Goal: Transaction & Acquisition: Purchase product/service

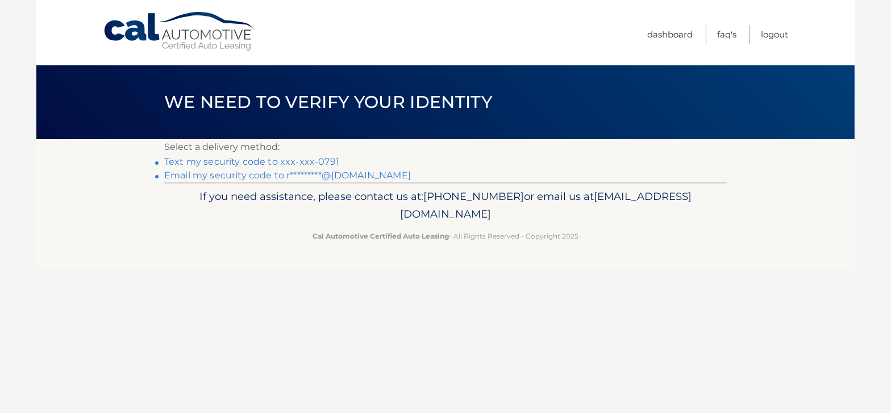
click at [295, 162] on link "Text my security code to xxx-xxx-0791" at bounding box center [251, 161] width 175 height 11
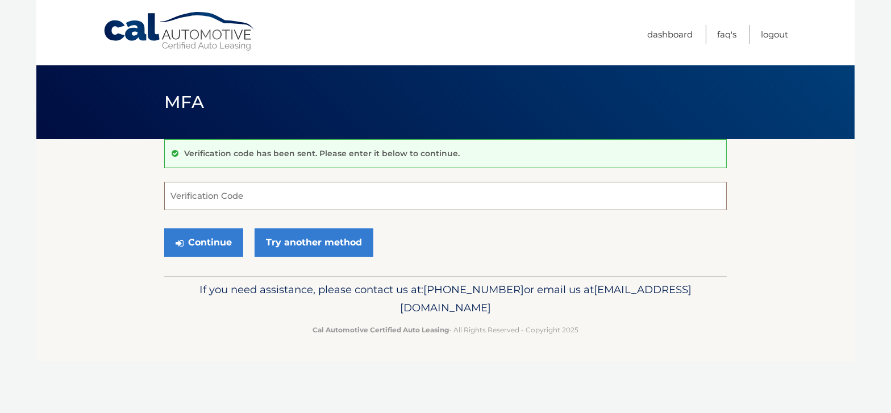
click at [274, 202] on input "Verification Code" at bounding box center [445, 196] width 563 height 28
type input "142374"
click at [215, 247] on button "Continue" at bounding box center [203, 242] width 79 height 28
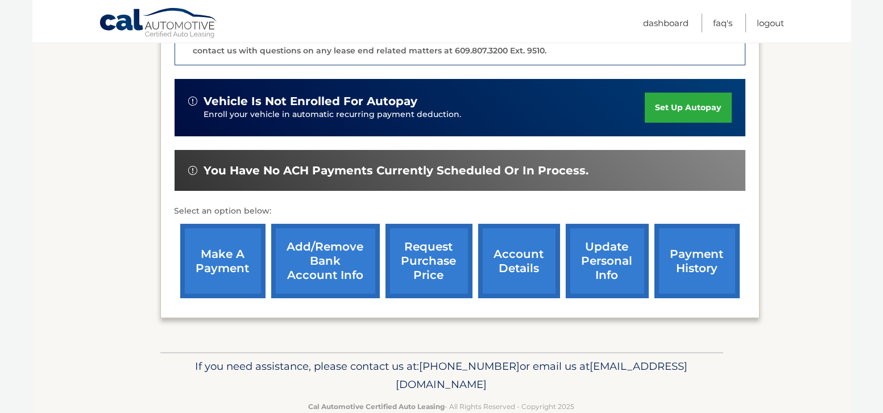
scroll to position [341, 0]
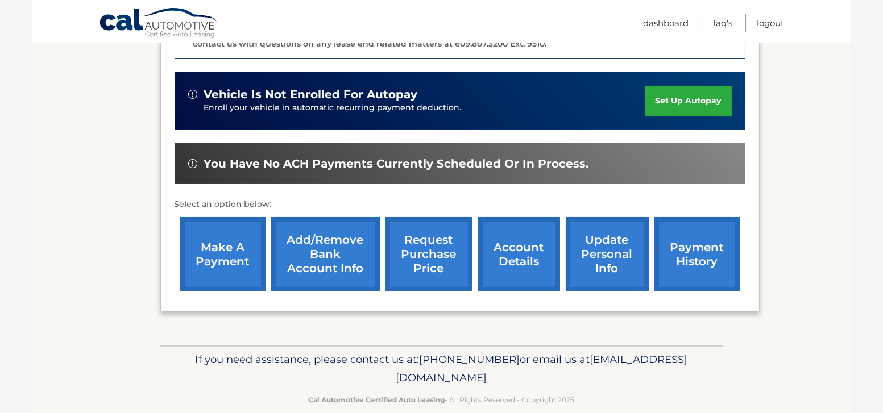
click at [227, 261] on link "make a payment" at bounding box center [222, 254] width 85 height 74
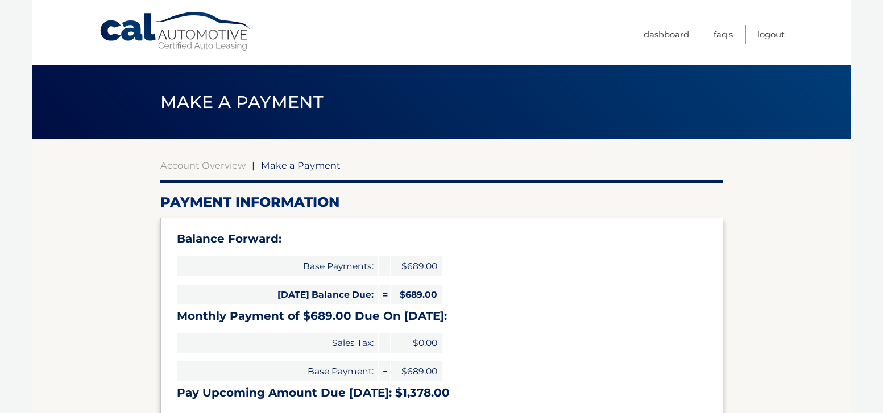
select select "MzU1NjhkNjYtNTI5Yi00ZWNkLWJhNzItMzQ5ZWJmOGUyYjgw"
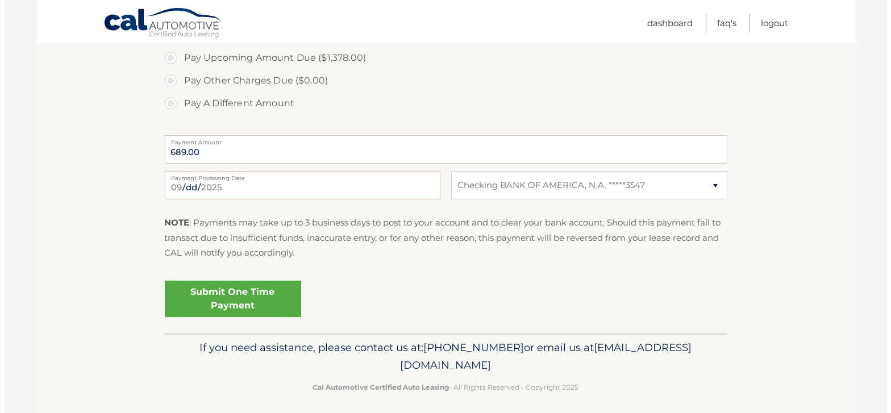
scroll to position [446, 0]
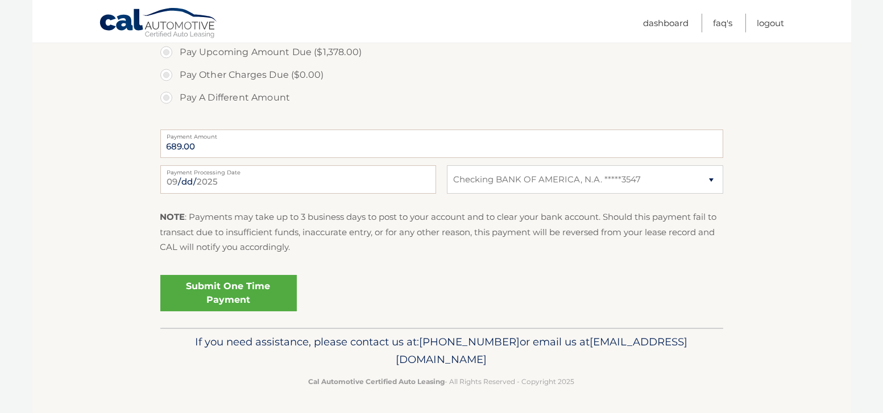
click at [263, 292] on link "Submit One Time Payment" at bounding box center [228, 293] width 136 height 36
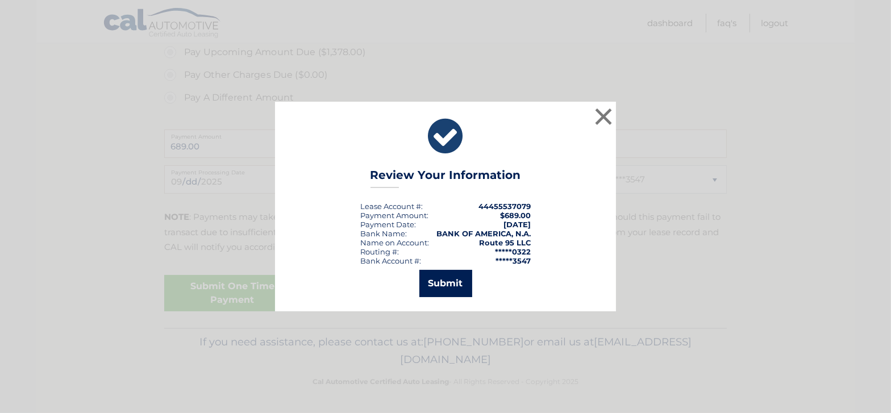
click at [440, 283] on button "Submit" at bounding box center [445, 283] width 53 height 27
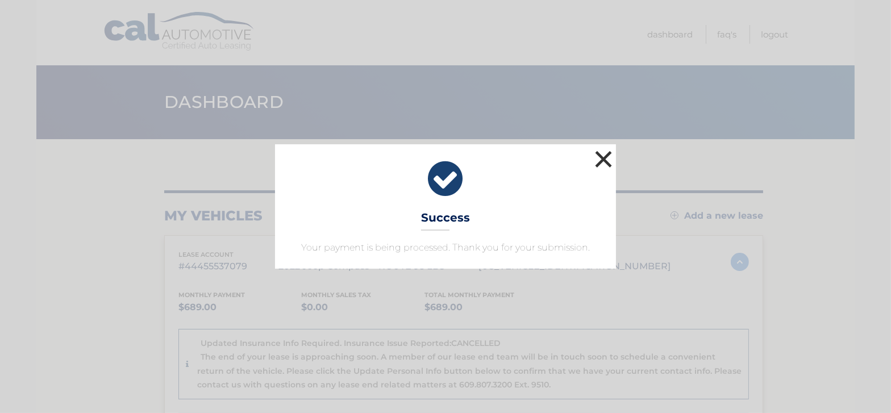
click at [597, 158] on button "×" at bounding box center [603, 159] width 23 height 23
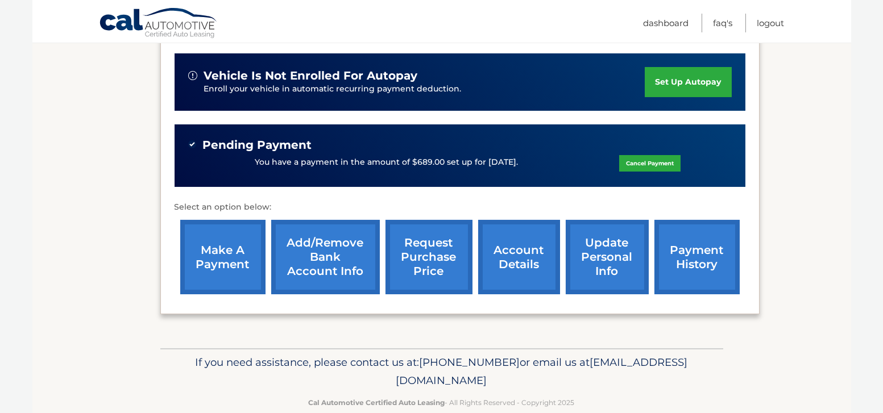
scroll to position [379, 0]
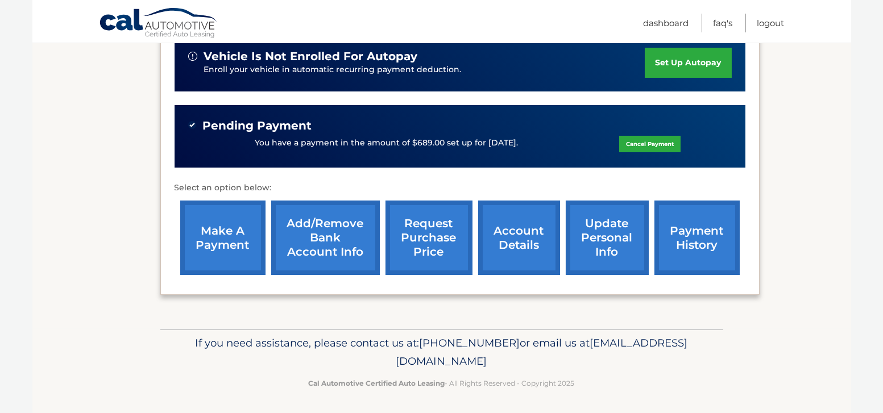
click at [517, 234] on link "account details" at bounding box center [519, 238] width 82 height 74
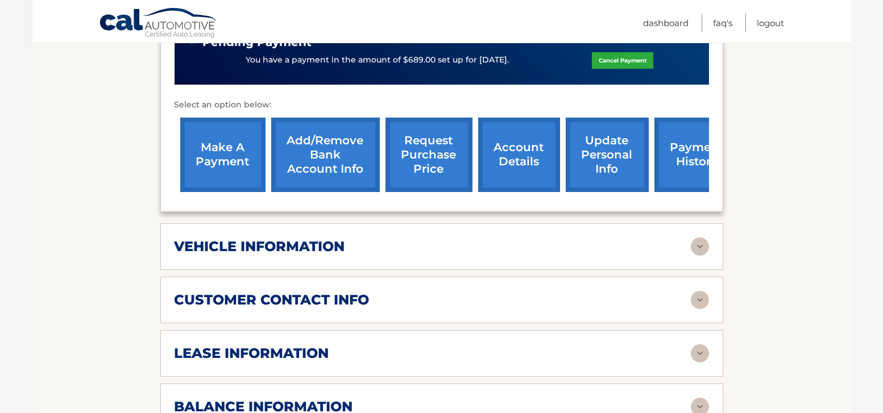
scroll to position [512, 0]
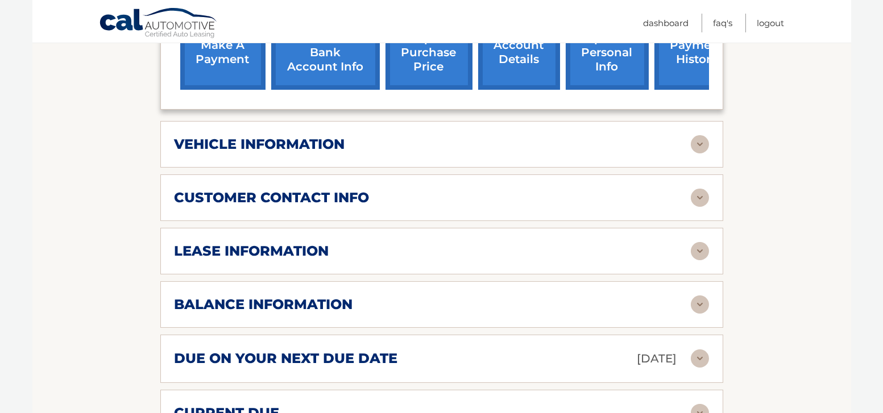
click at [486, 136] on div "vehicle information" at bounding box center [432, 144] width 516 height 17
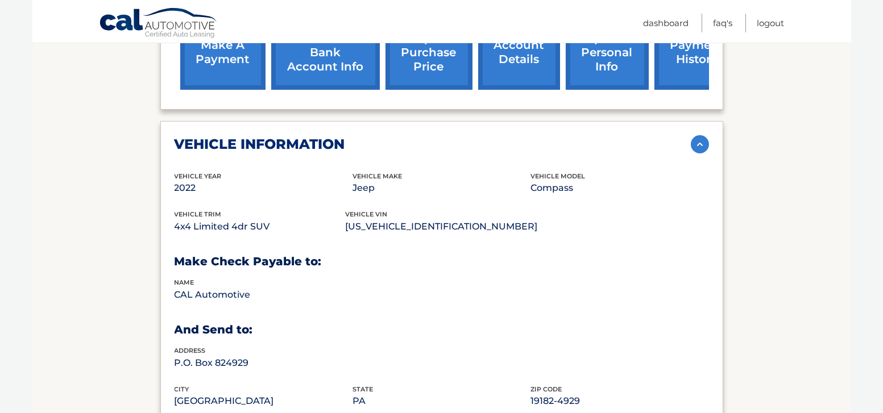
click at [701, 135] on img at bounding box center [700, 144] width 18 height 18
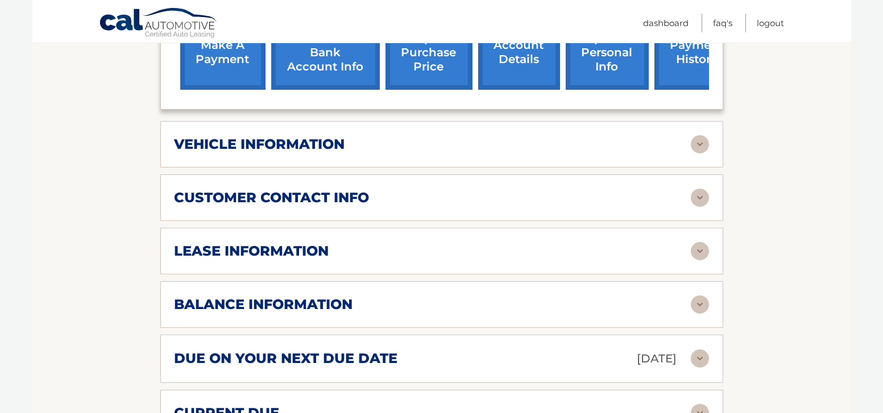
click at [630, 189] on div "customer contact info" at bounding box center [432, 197] width 516 height 17
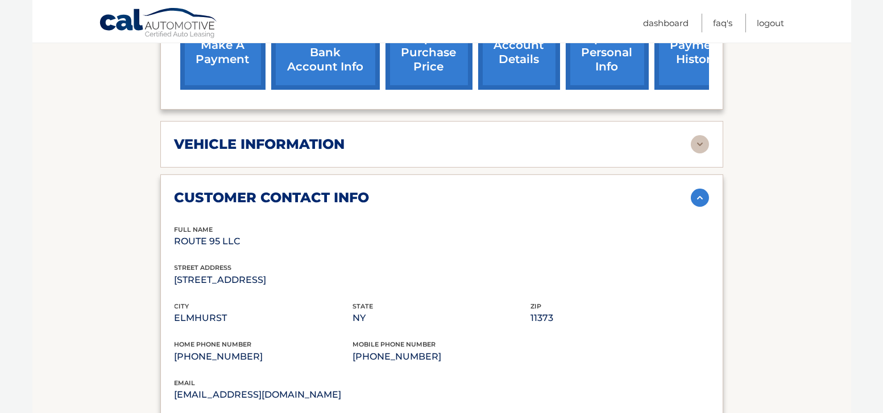
click at [630, 189] on div "customer contact info" at bounding box center [432, 197] width 516 height 17
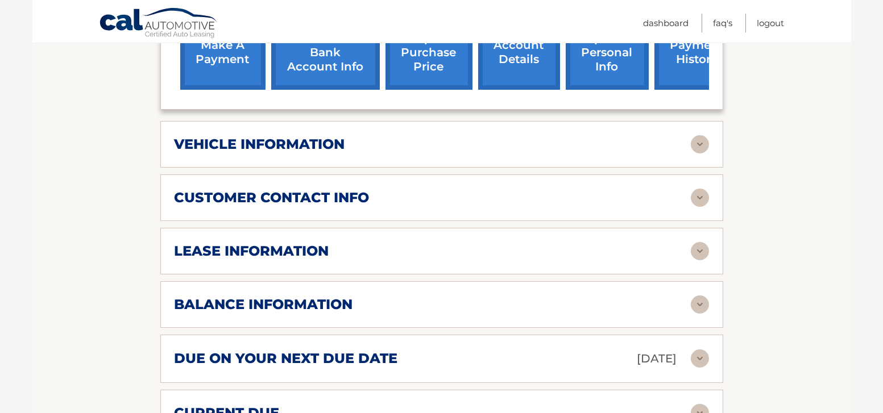
click at [626, 243] on div "lease information" at bounding box center [432, 251] width 516 height 17
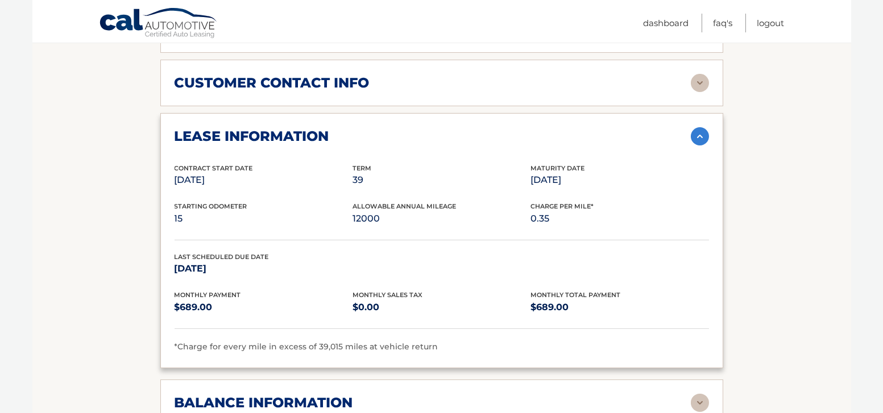
scroll to position [568, 0]
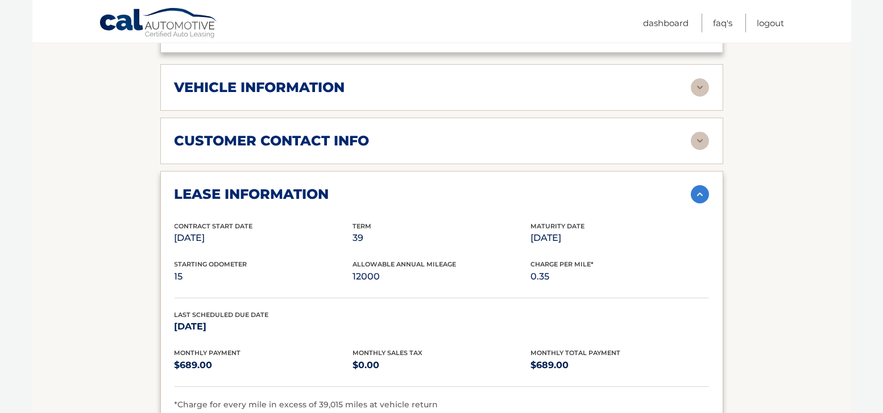
click at [695, 185] on img at bounding box center [700, 194] width 18 height 18
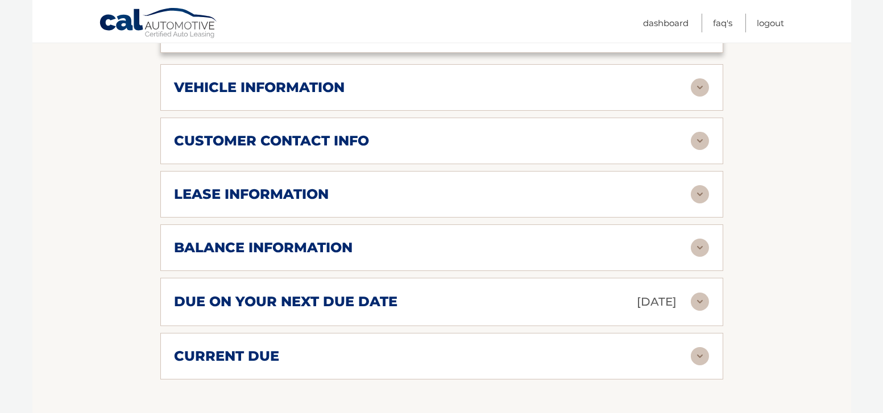
scroll to position [625, 0]
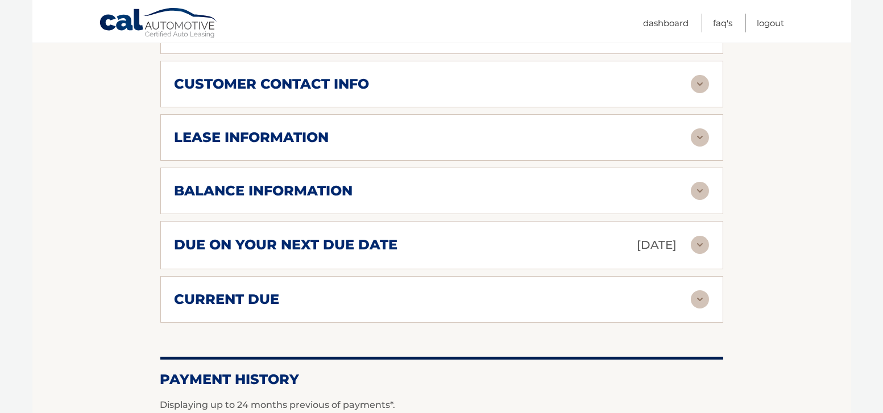
click at [568, 182] on div "balance information" at bounding box center [432, 190] width 516 height 17
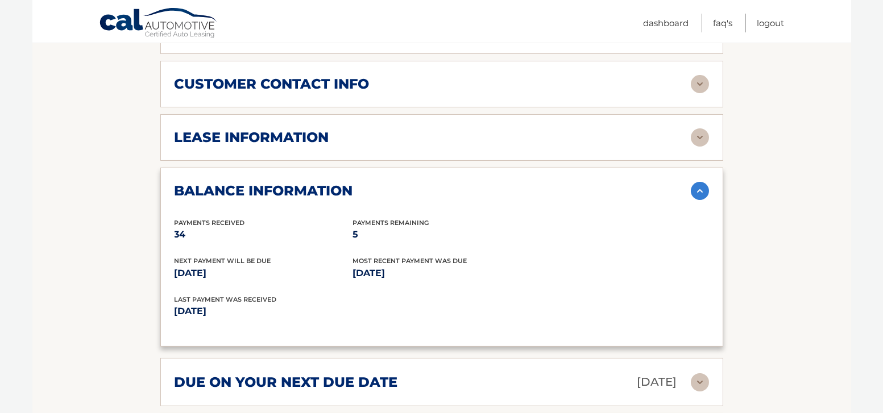
scroll to position [682, 0]
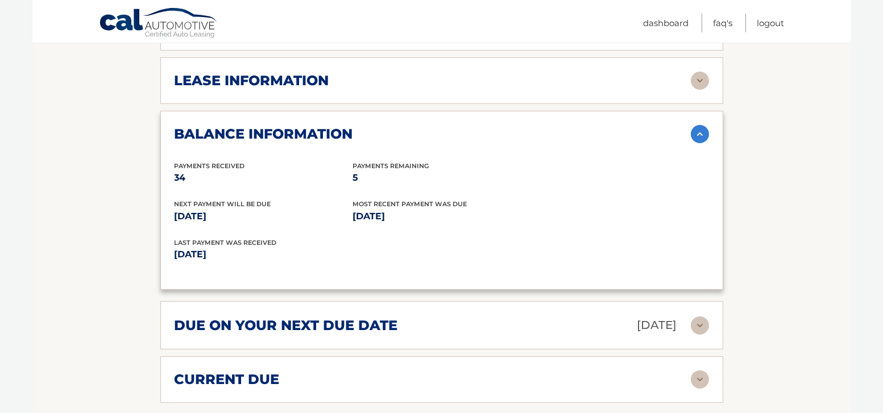
click at [702, 125] on img at bounding box center [700, 134] width 18 height 18
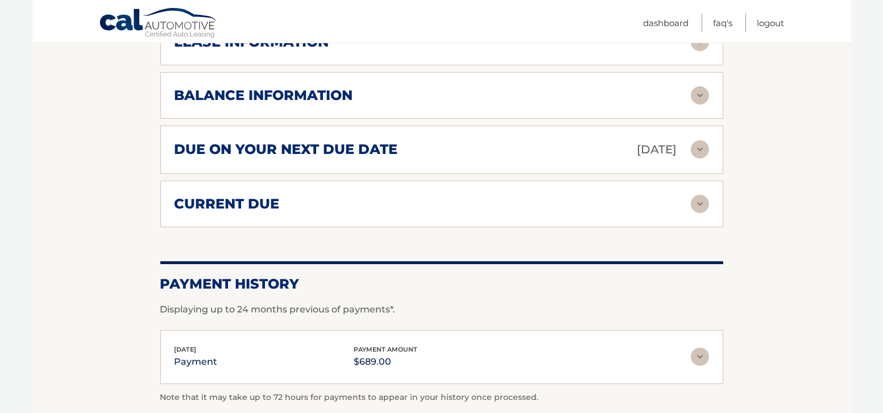
scroll to position [739, 0]
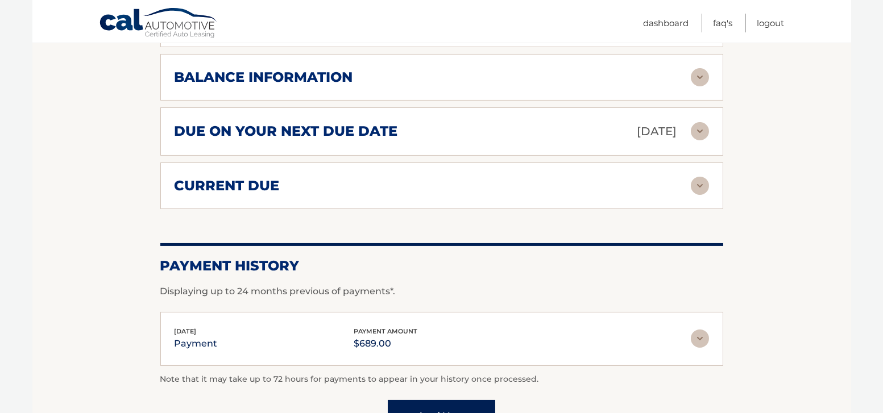
click at [538, 177] on div "current due" at bounding box center [432, 185] width 516 height 17
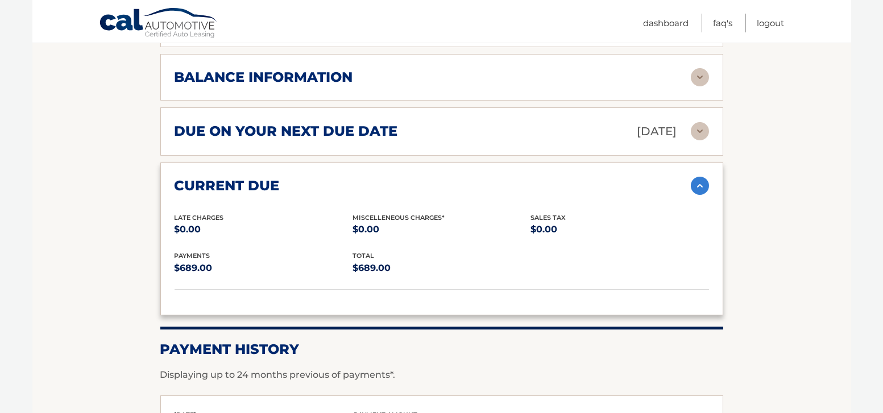
click at [538, 177] on div "current due" at bounding box center [432, 185] width 516 height 17
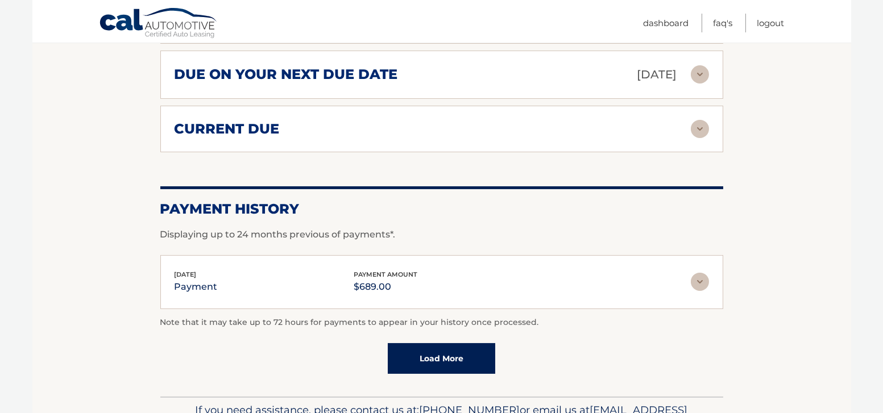
scroll to position [846, 0]
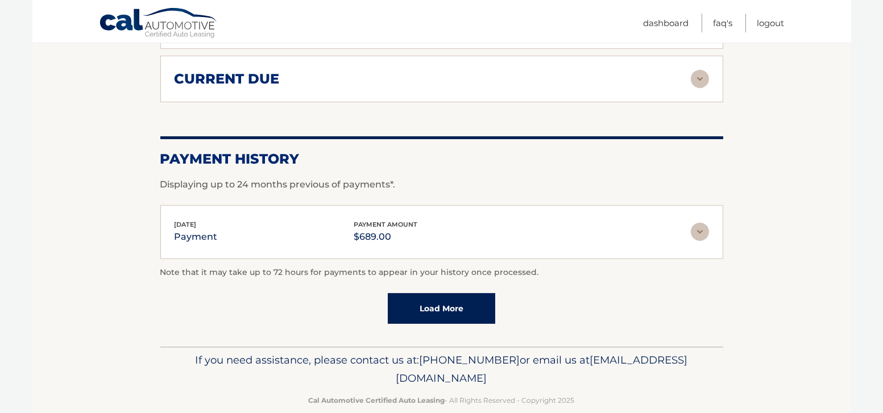
click at [564, 219] on div "[DATE] payment payment amount $689.00" at bounding box center [432, 232] width 516 height 26
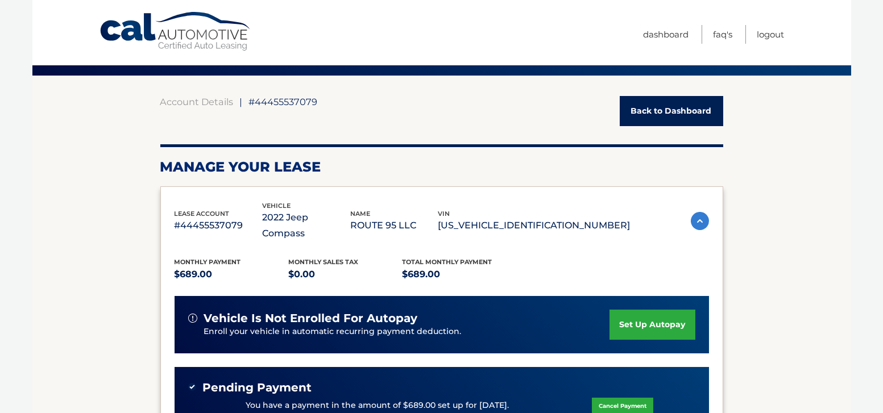
scroll to position [0, 0]
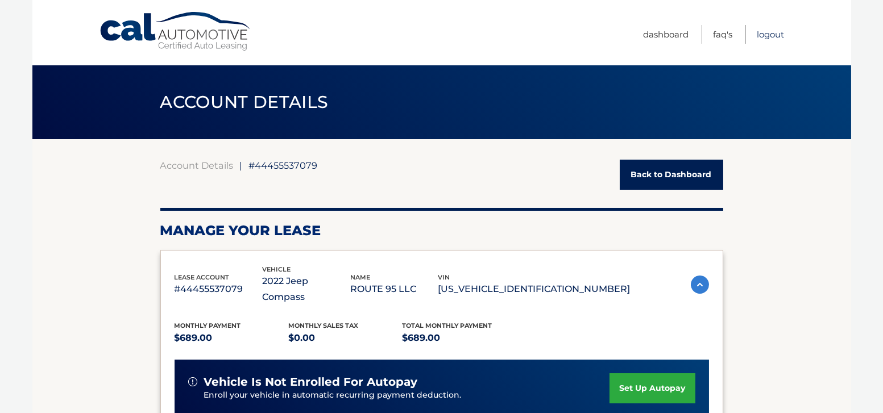
click at [773, 36] on link "Logout" at bounding box center [770, 34] width 27 height 19
